Goal: Navigation & Orientation: Find specific page/section

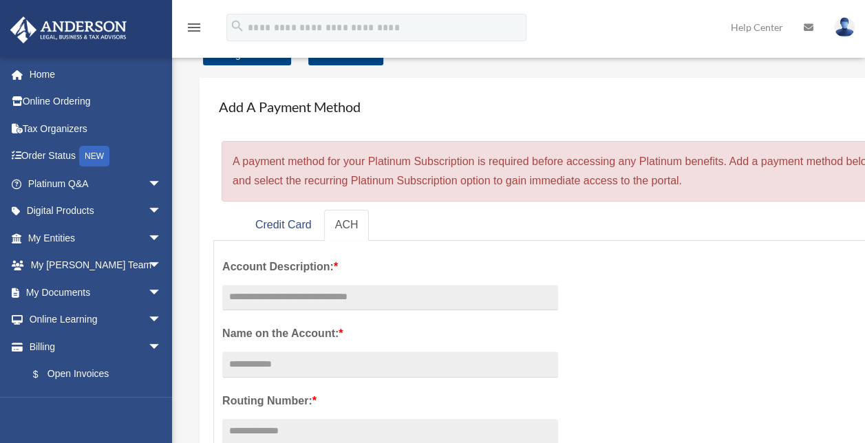
scroll to position [56, 0]
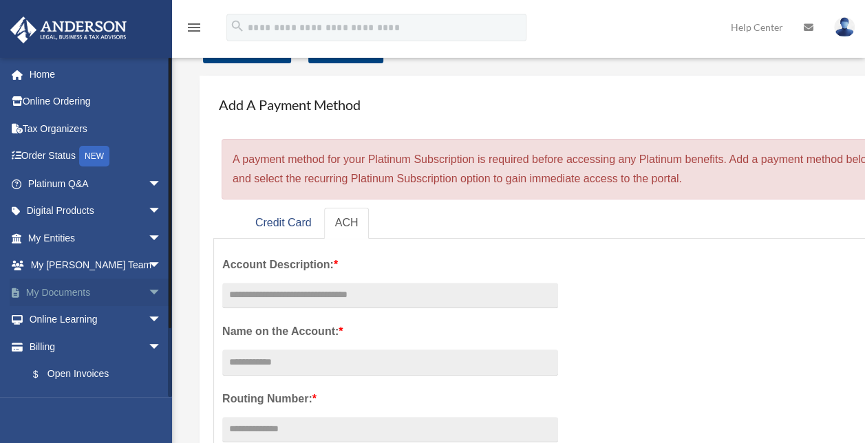
click at [148, 288] on span "arrow_drop_down" at bounding box center [162, 293] width 28 height 28
click at [50, 318] on link "Box" at bounding box center [100, 320] width 163 height 28
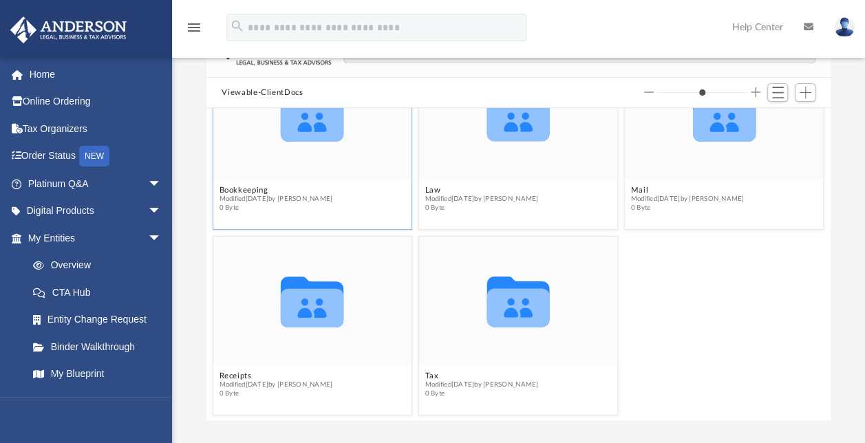
scroll to position [120, 0]
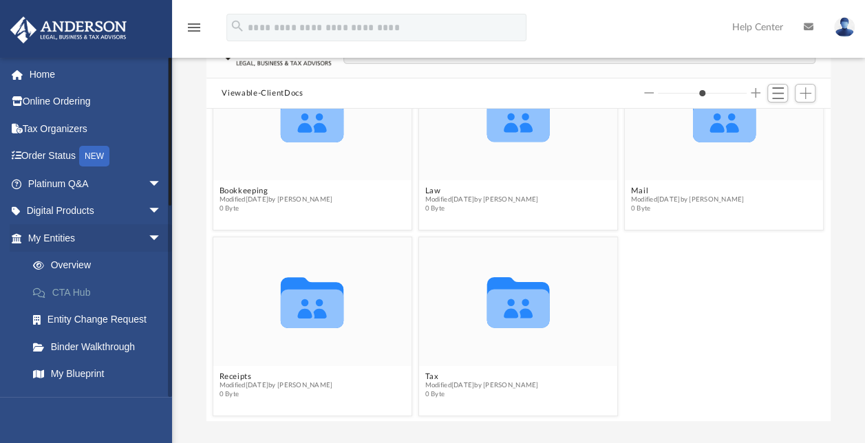
click at [73, 289] on link "CTA Hub" at bounding box center [100, 293] width 163 height 28
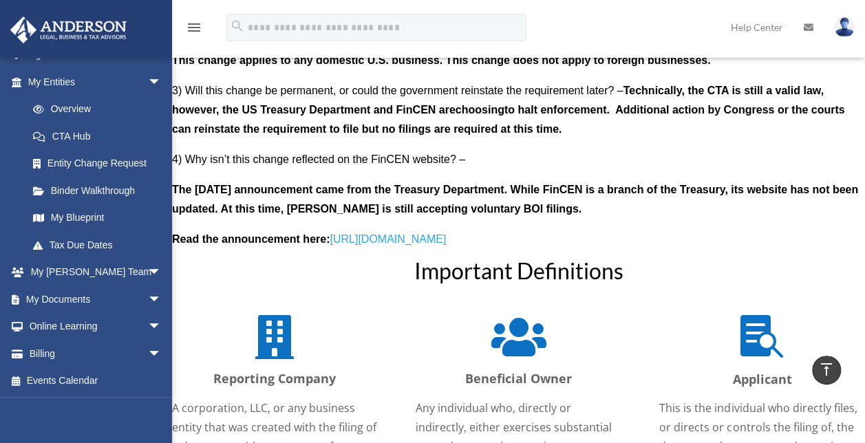
scroll to position [1376, 0]
click at [197, 21] on icon "menu" at bounding box center [194, 27] width 17 height 17
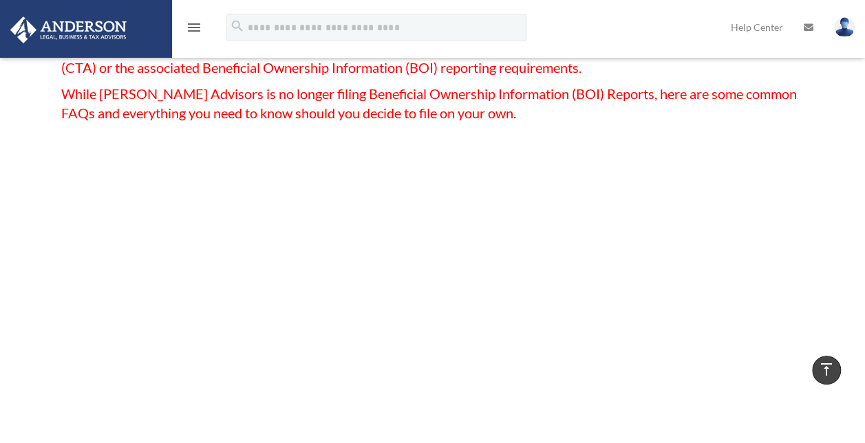
scroll to position [0, 0]
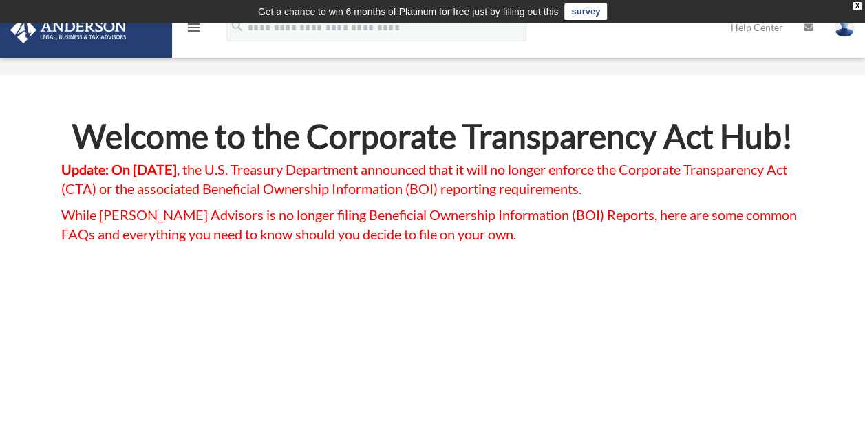
click at [195, 28] on icon "menu" at bounding box center [194, 27] width 17 height 17
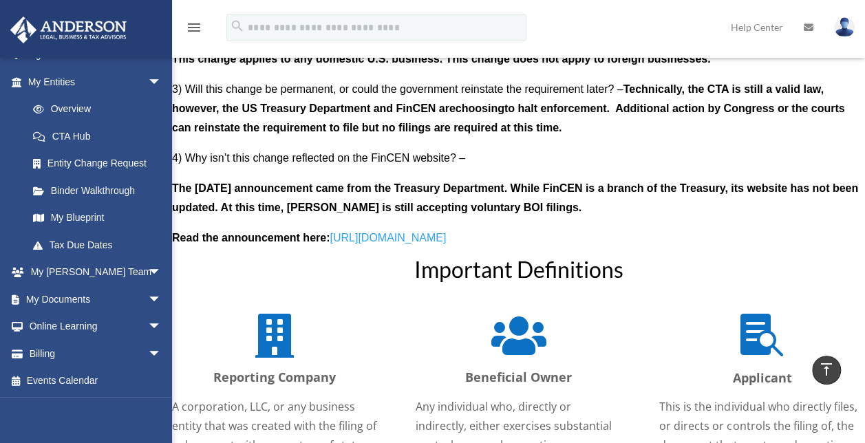
scroll to position [1382, 0]
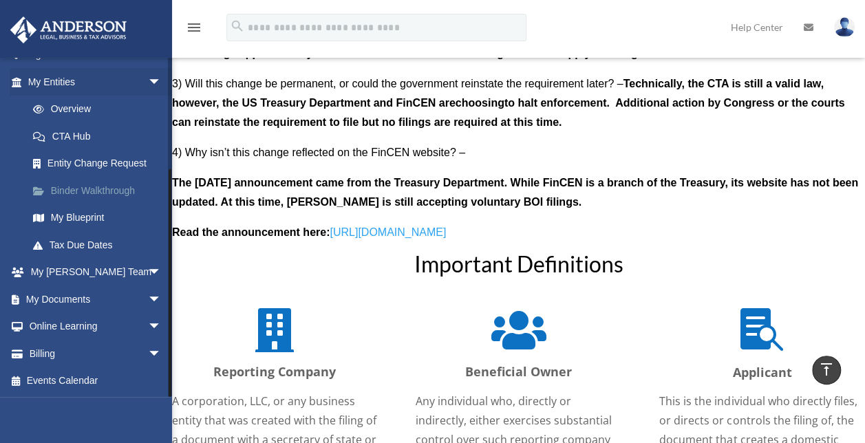
click at [109, 188] on link "Binder Walkthrough" at bounding box center [100, 191] width 163 height 28
click at [78, 213] on link "My Blueprint" at bounding box center [100, 218] width 163 height 28
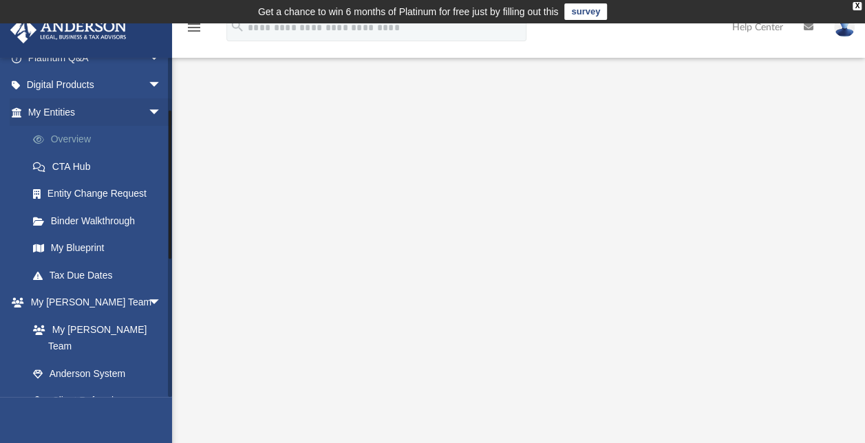
scroll to position [129, 0]
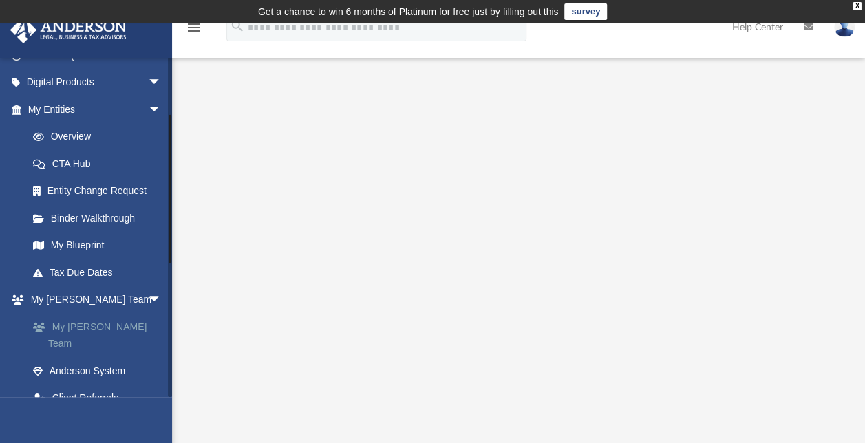
click at [95, 325] on link "My [PERSON_NAME] Team" at bounding box center [100, 335] width 163 height 44
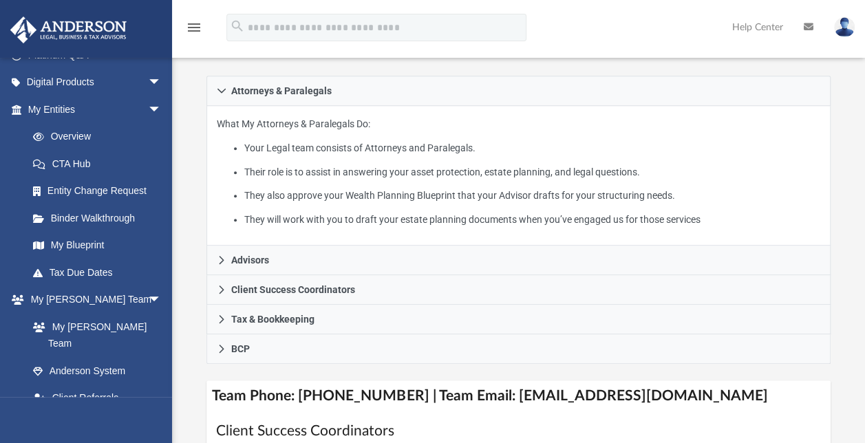
scroll to position [275, 0]
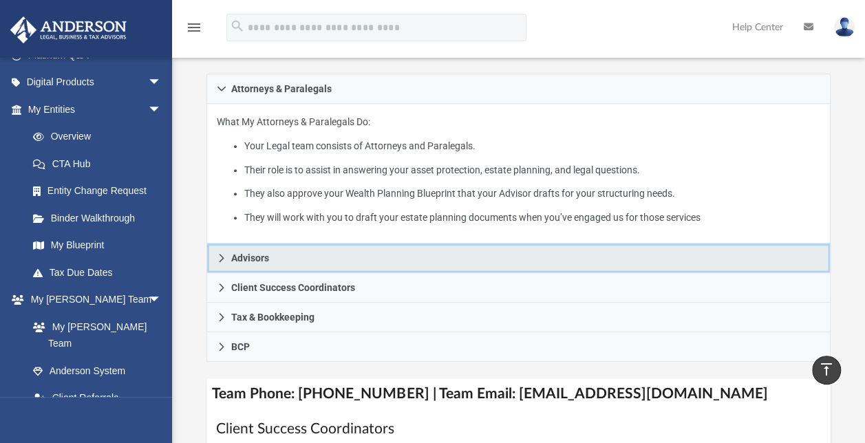
click at [224, 253] on icon at bounding box center [222, 258] width 10 height 10
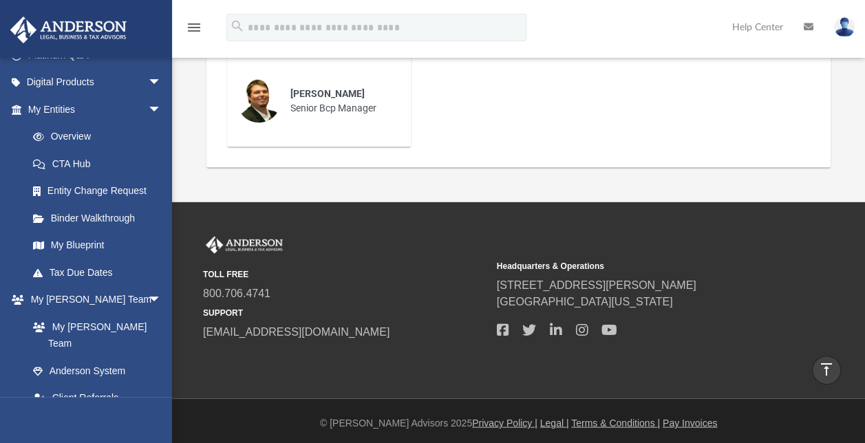
scroll to position [1335, 0]
